Goal: Transaction & Acquisition: Subscribe to service/newsletter

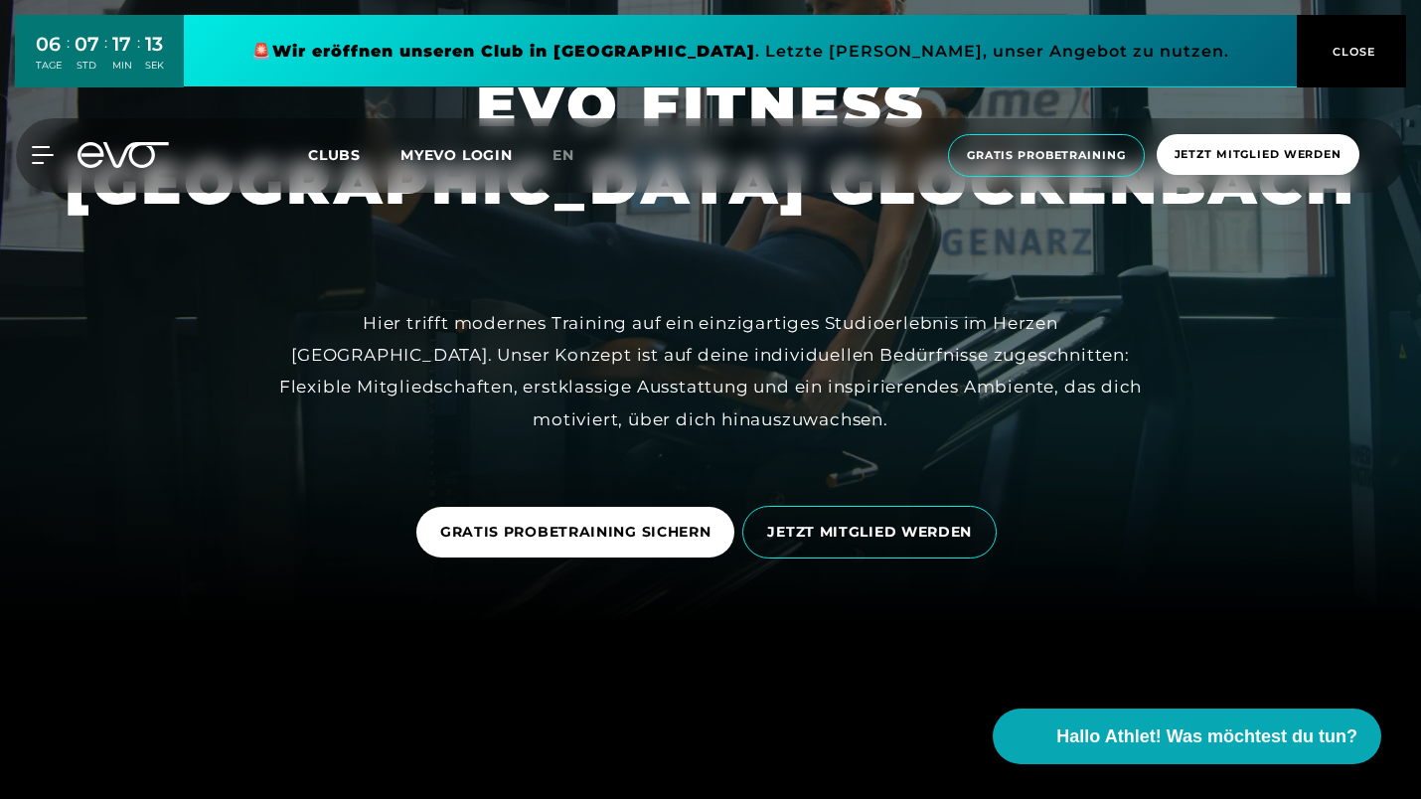
scroll to position [175, 0]
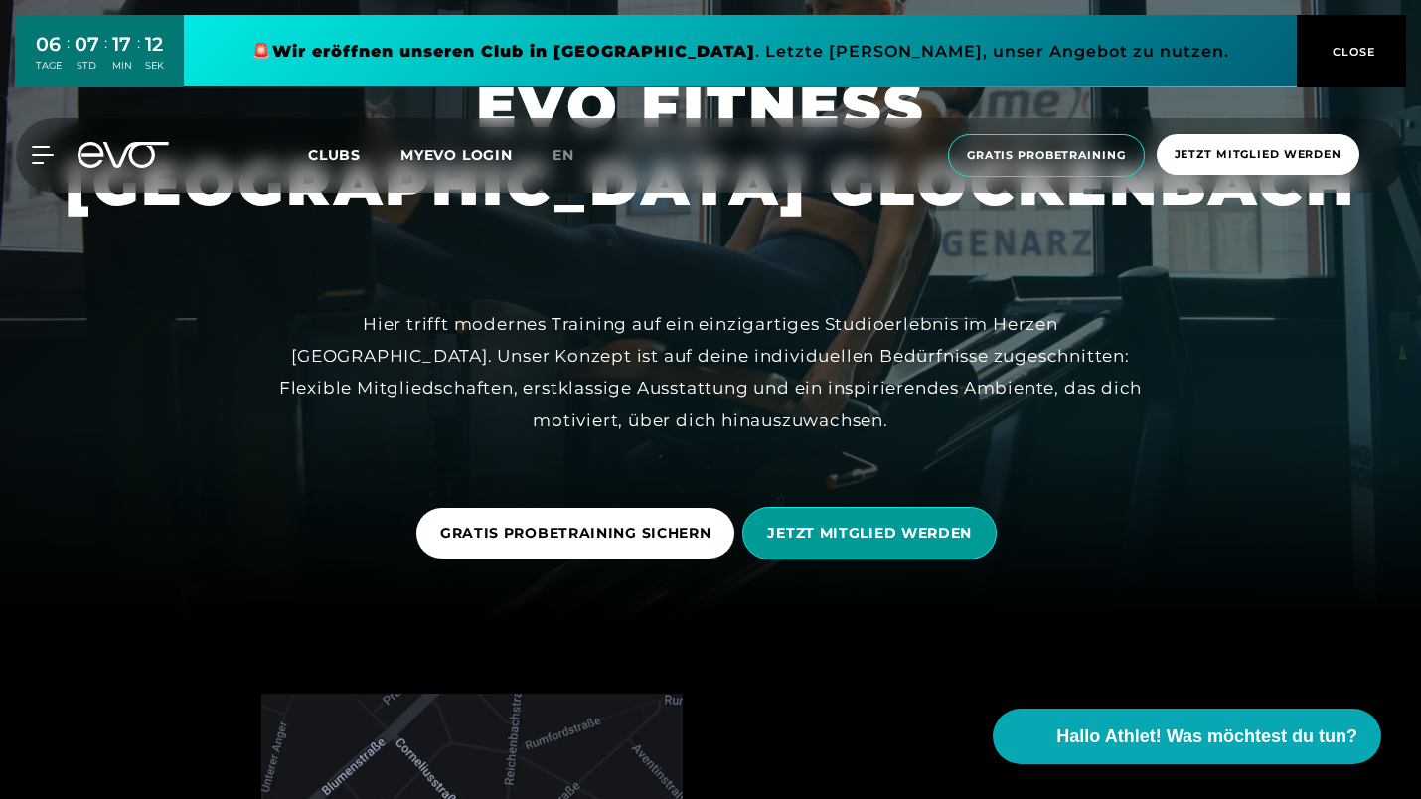
click at [790, 525] on span "JETZT MITGLIED WERDEN" at bounding box center [869, 533] width 205 height 21
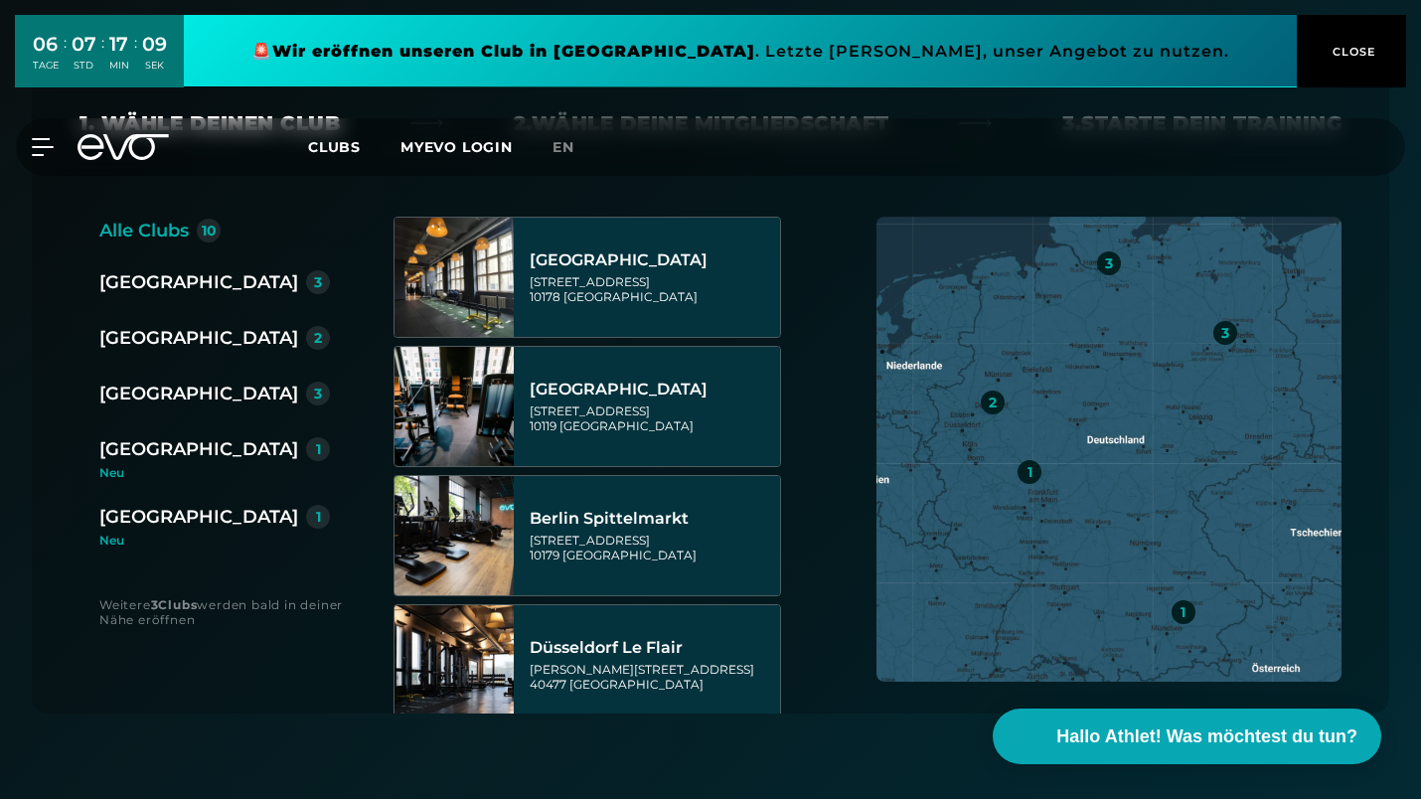
scroll to position [480, 0]
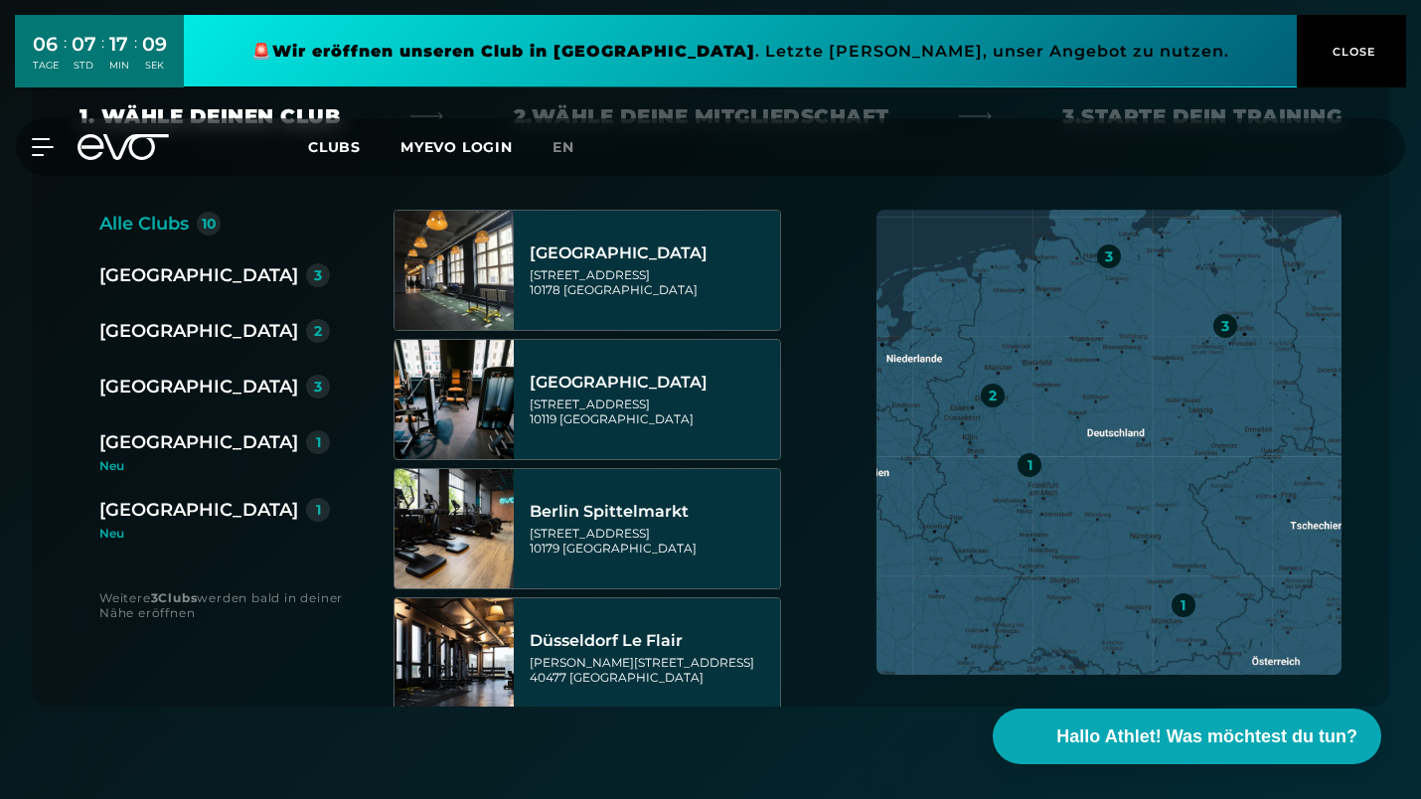
click at [126, 447] on div "[GEOGRAPHIC_DATA]" at bounding box center [198, 442] width 199 height 28
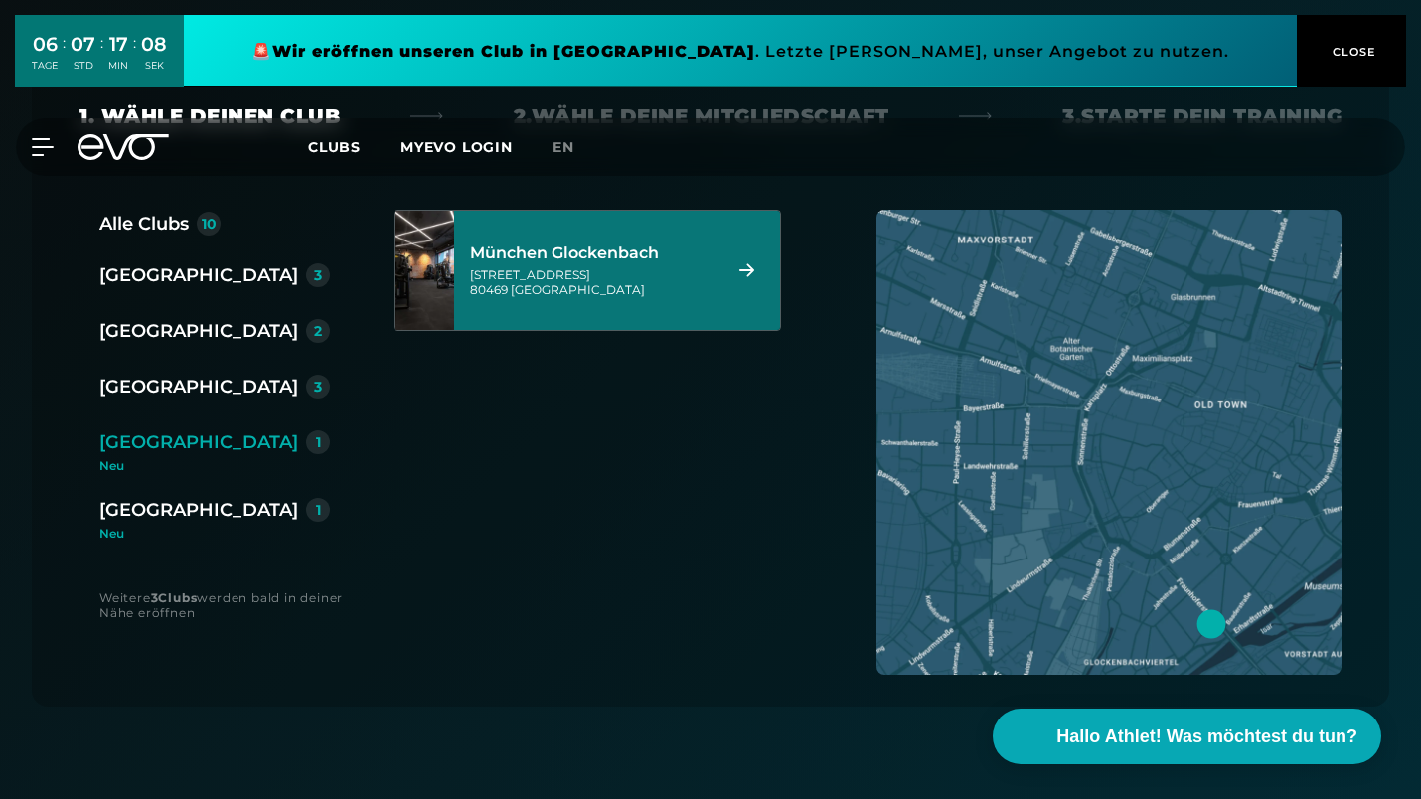
click at [613, 277] on div "[STREET_ADDRESS]" at bounding box center [592, 282] width 244 height 30
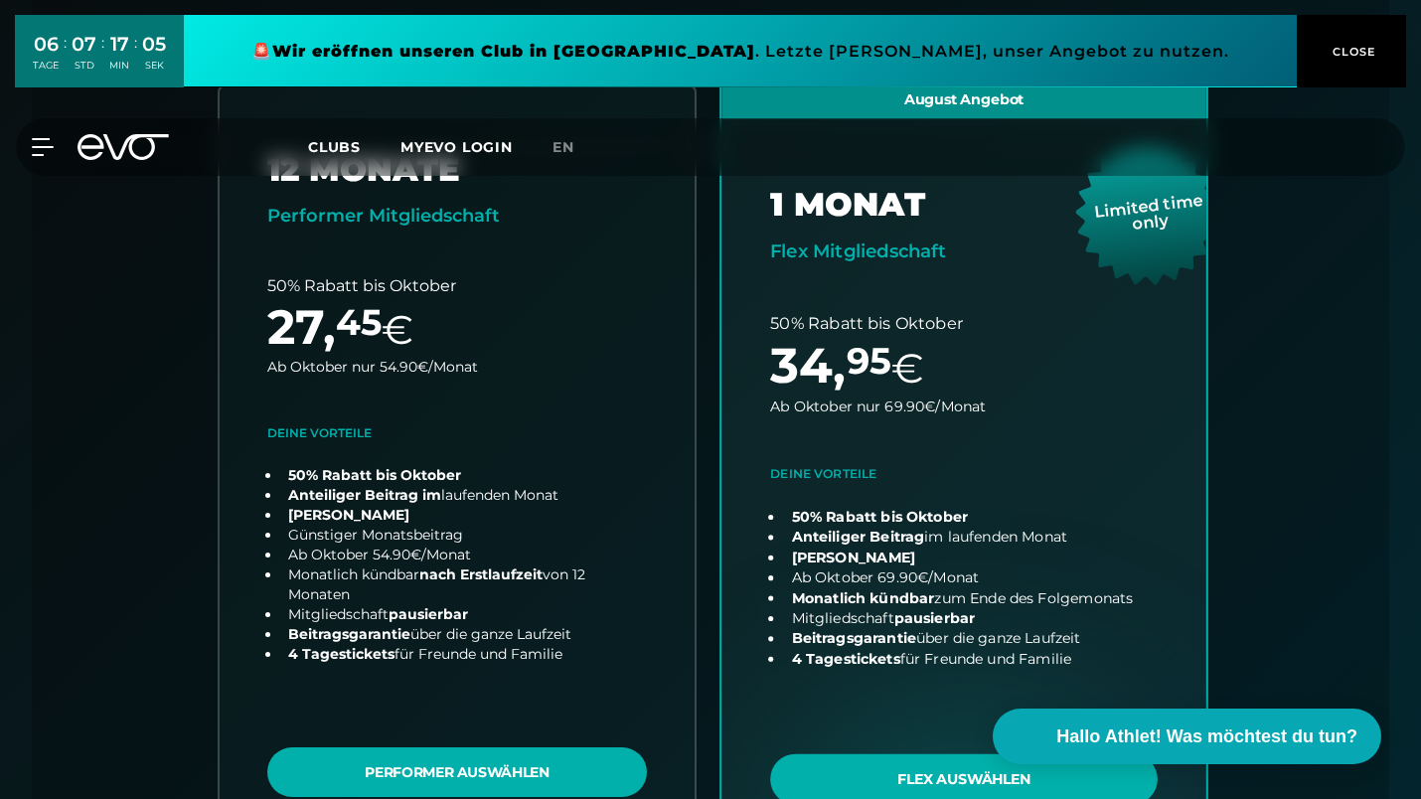
scroll to position [607, 0]
click at [880, 658] on link "choose plan" at bounding box center [963, 467] width 485 height 782
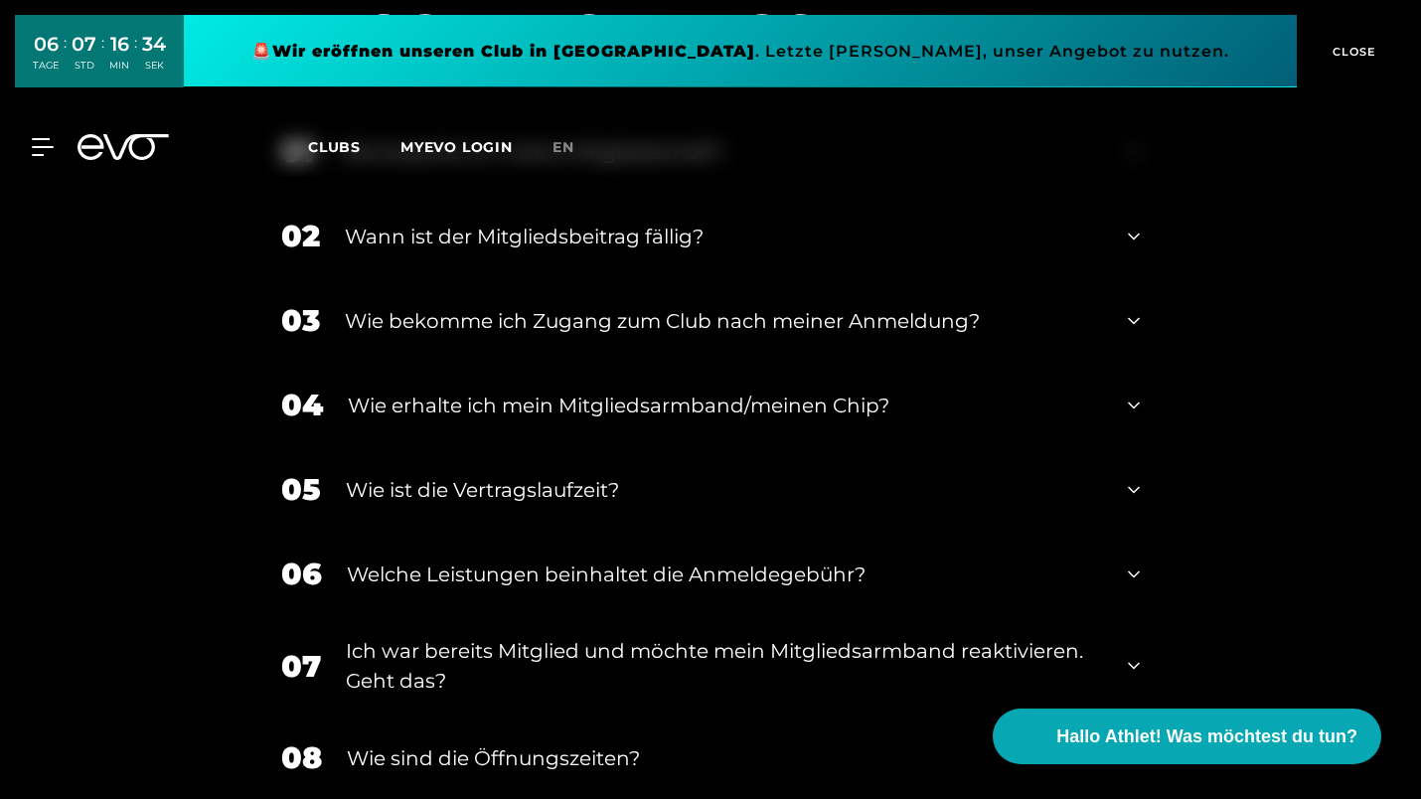
scroll to position [3549, 0]
